Goal: Task Accomplishment & Management: Use online tool/utility

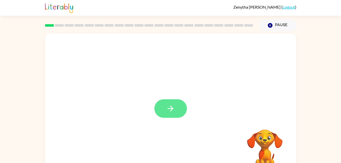
click at [175, 106] on button "button" at bounding box center [170, 108] width 32 height 19
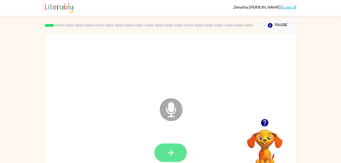
click at [172, 153] on icon "button" at bounding box center [171, 153] width 6 height 6
click at [269, 143] on video "Your browser must support playing .mp4 files to use Literably. Please try using…" at bounding box center [264, 147] width 51 height 51
click at [171, 144] on button "button" at bounding box center [170, 152] width 32 height 19
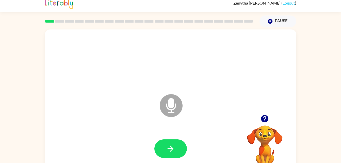
scroll to position [15, 0]
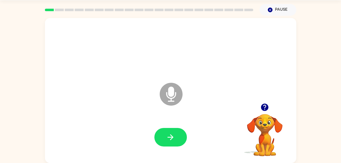
click at [172, 93] on icon "Microphone The Microphone is here when it is your turn to talk" at bounding box center [196, 100] width 76 height 38
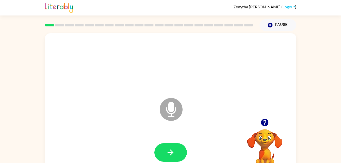
scroll to position [0, 0]
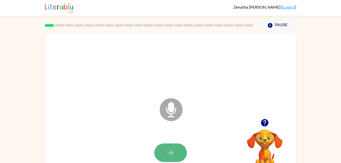
click at [169, 148] on icon "button" at bounding box center [170, 152] width 9 height 9
click at [175, 148] on button "button" at bounding box center [170, 152] width 32 height 19
click at [171, 151] on icon "button" at bounding box center [171, 153] width 6 height 6
click at [173, 148] on icon "button" at bounding box center [170, 152] width 9 height 9
click at [169, 114] on icon at bounding box center [171, 109] width 23 height 23
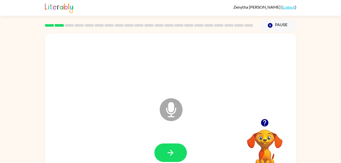
click at [170, 105] on icon "Microphone The Microphone is here when it is your turn to talk" at bounding box center [196, 116] width 76 height 38
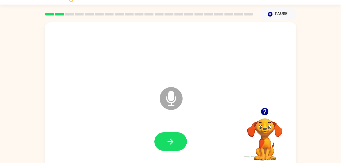
scroll to position [12, 0]
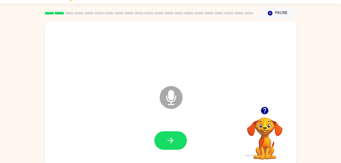
click at [269, 85] on div "Microphone The Microphone is here when it is your turn to talk" at bounding box center [170, 93] width 251 height 145
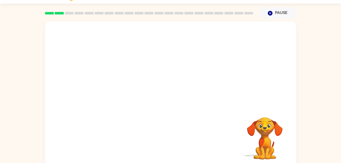
scroll to position [0, 0]
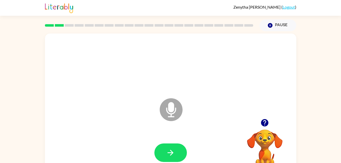
click at [172, 112] on icon "Microphone The Microphone is here when it is your turn to talk" at bounding box center [196, 116] width 76 height 38
click at [172, 103] on icon "Microphone The Microphone is here when it is your turn to talk" at bounding box center [196, 116] width 76 height 38
click at [168, 106] on icon at bounding box center [171, 109] width 23 height 23
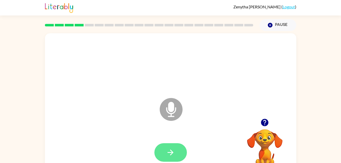
click at [170, 147] on button "button" at bounding box center [170, 152] width 32 height 19
click at [168, 157] on button "button" at bounding box center [170, 152] width 32 height 19
click at [171, 115] on icon "Microphone The Microphone is here when it is your turn to talk" at bounding box center [196, 116] width 76 height 38
click at [174, 112] on icon at bounding box center [171, 109] width 23 height 23
click at [172, 150] on icon "button" at bounding box center [170, 152] width 9 height 9
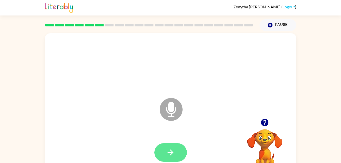
click at [169, 147] on button "button" at bounding box center [170, 152] width 32 height 19
click at [174, 149] on icon "button" at bounding box center [170, 152] width 9 height 9
click at [173, 148] on icon "button" at bounding box center [170, 152] width 9 height 9
click at [169, 149] on icon "button" at bounding box center [170, 152] width 9 height 9
click at [173, 155] on icon "button" at bounding box center [170, 152] width 9 height 9
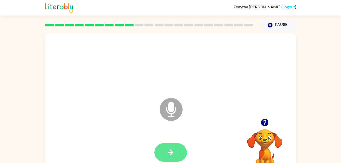
click at [167, 152] on icon "button" at bounding box center [170, 152] width 9 height 9
